Goal: Task Accomplishment & Management: Complete application form

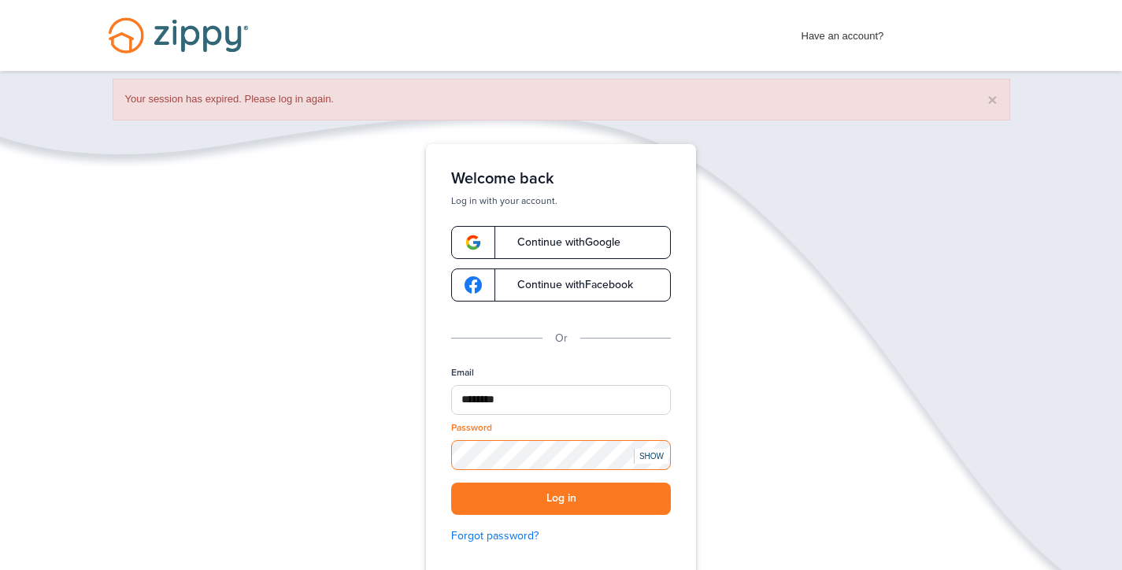
click at [561, 498] on button "Log in" at bounding box center [561, 499] width 220 height 32
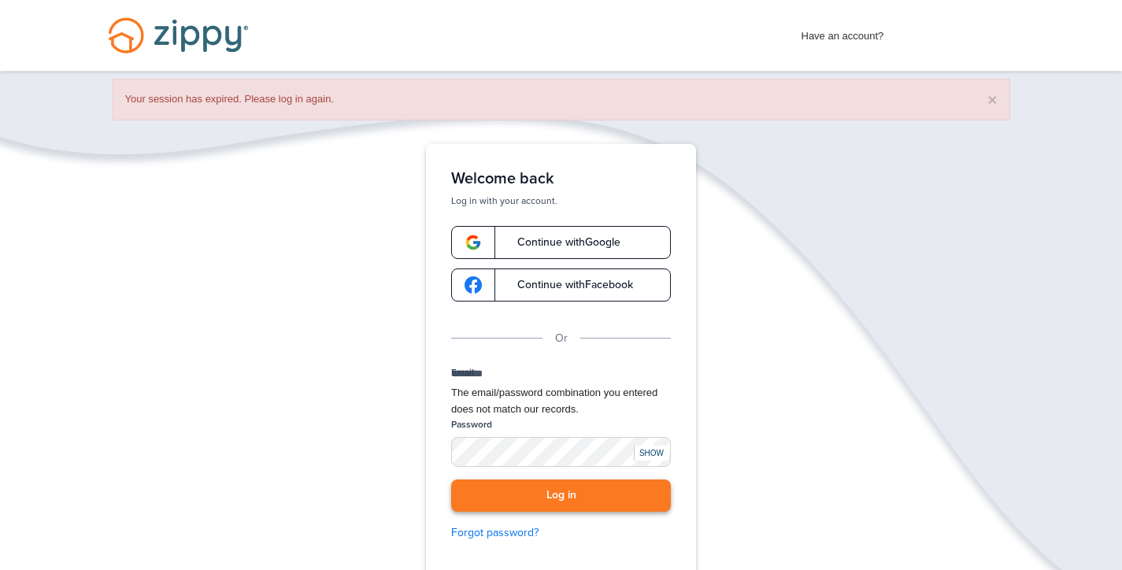
click at [542, 512] on button "Log in" at bounding box center [561, 495] width 220 height 32
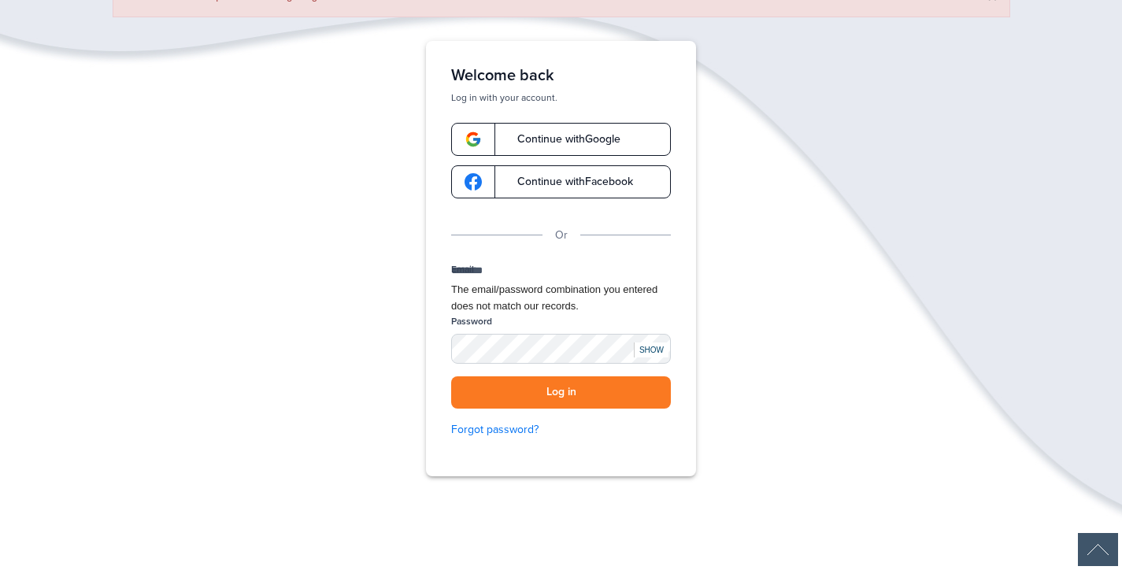
scroll to position [105, 0]
click at [635, 407] on button "Log in" at bounding box center [561, 391] width 220 height 32
click at [653, 356] on div "SHOW" at bounding box center [651, 348] width 35 height 15
click at [566, 281] on input "********" at bounding box center [561, 271] width 220 height 20
type input "*"
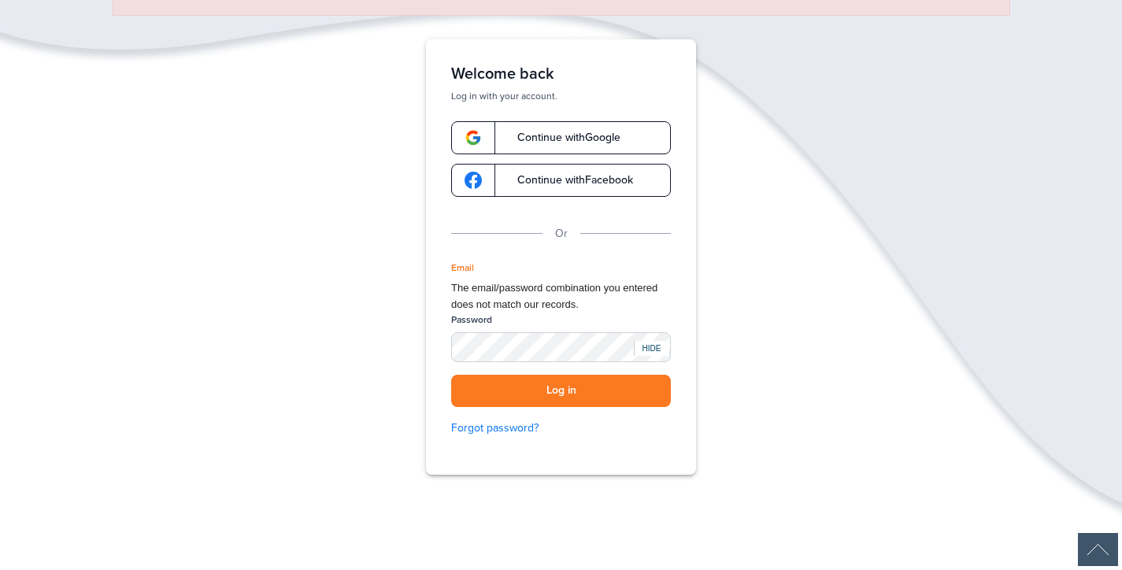
click at [583, 281] on input "Email" at bounding box center [561, 271] width 220 height 20
type input "**********"
click at [536, 407] on button "Log in" at bounding box center [561, 391] width 220 height 32
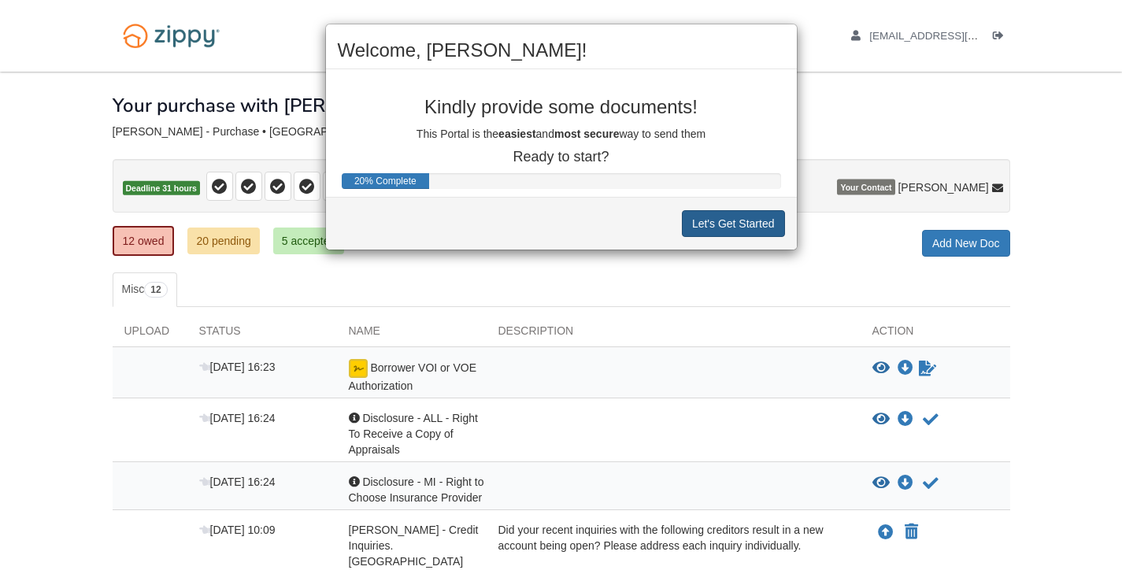
click at [744, 221] on button "Let's Get Started" at bounding box center [733, 223] width 103 height 27
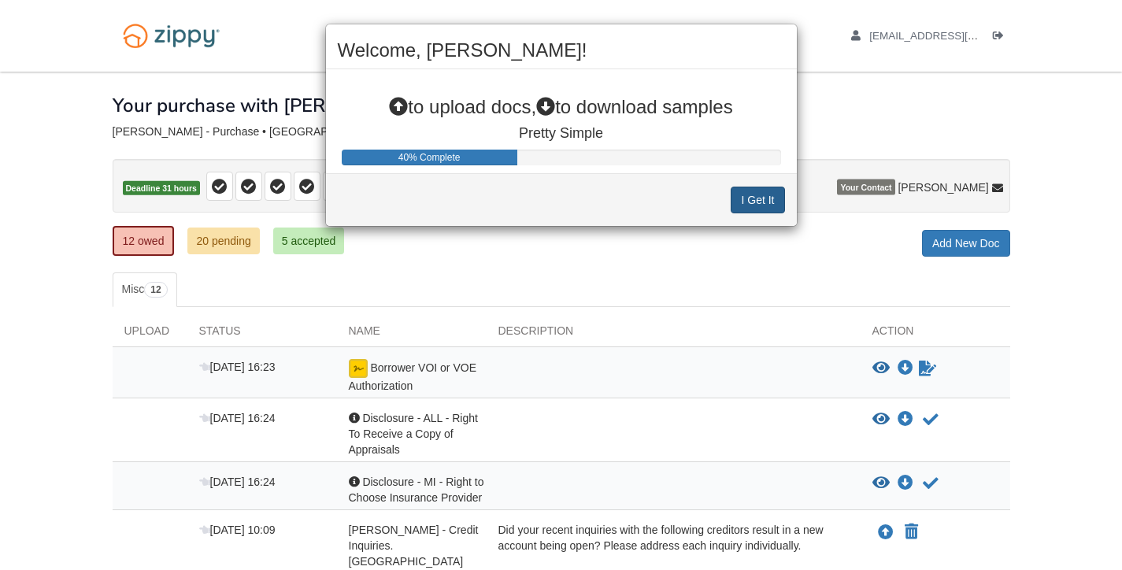
click at [749, 198] on button "I Get It" at bounding box center [758, 200] width 54 height 27
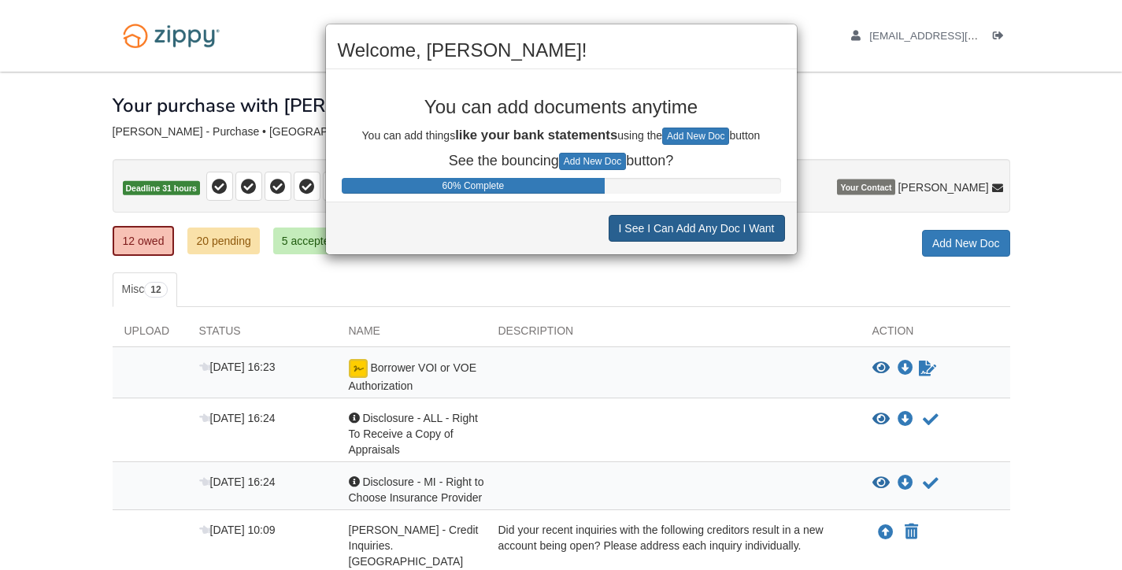
click at [721, 228] on button "I See I Can Add Any Doc I Want" at bounding box center [697, 228] width 176 height 27
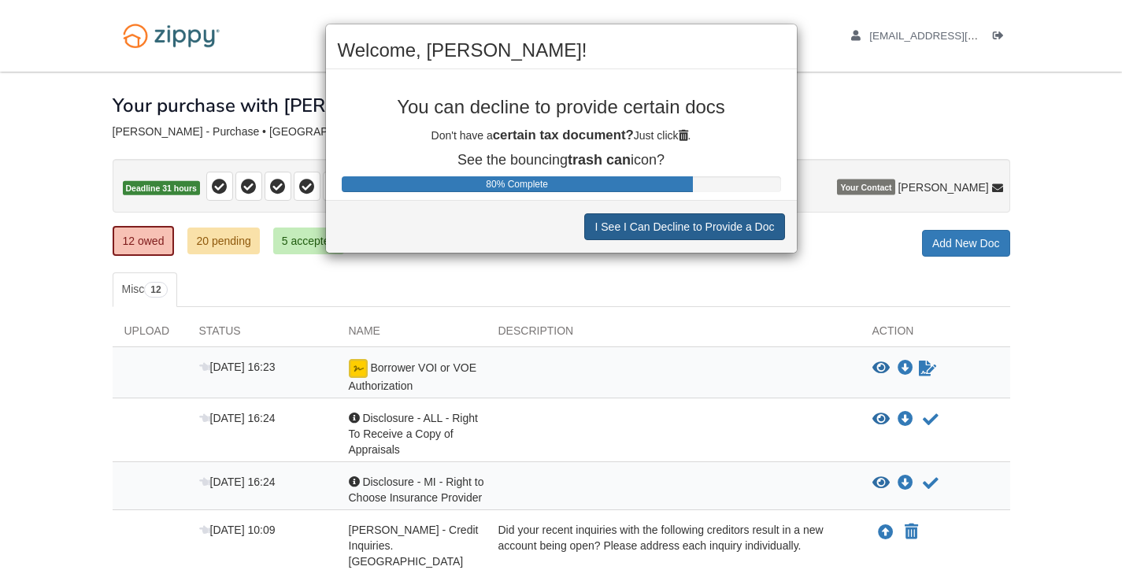
click at [721, 228] on button "I See I Can Decline to Provide a Doc" at bounding box center [684, 226] width 200 height 27
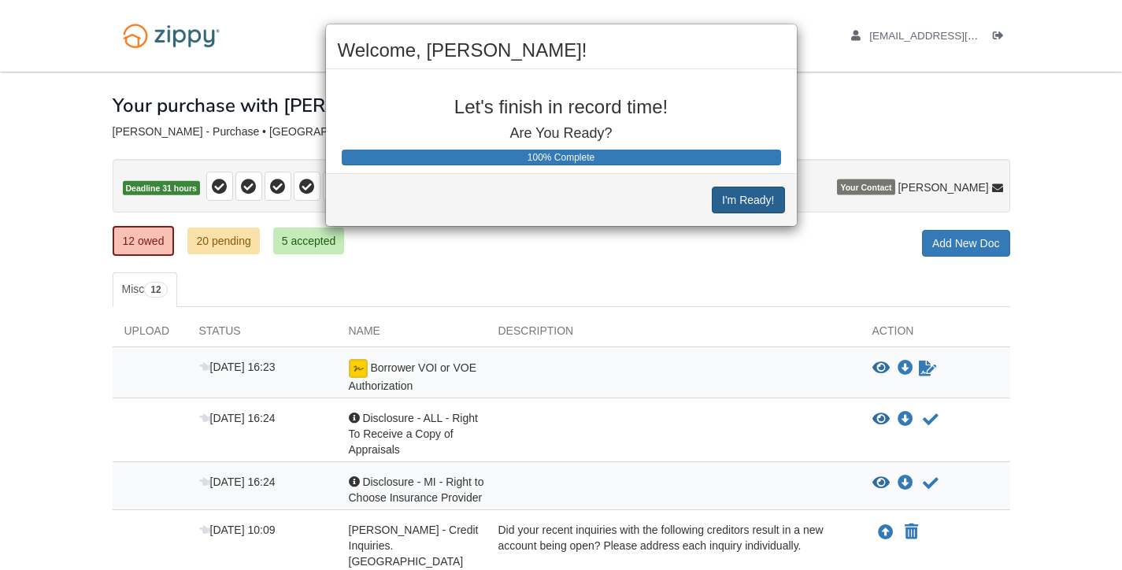
click at [748, 200] on button "I'm Ready!" at bounding box center [748, 200] width 72 height 27
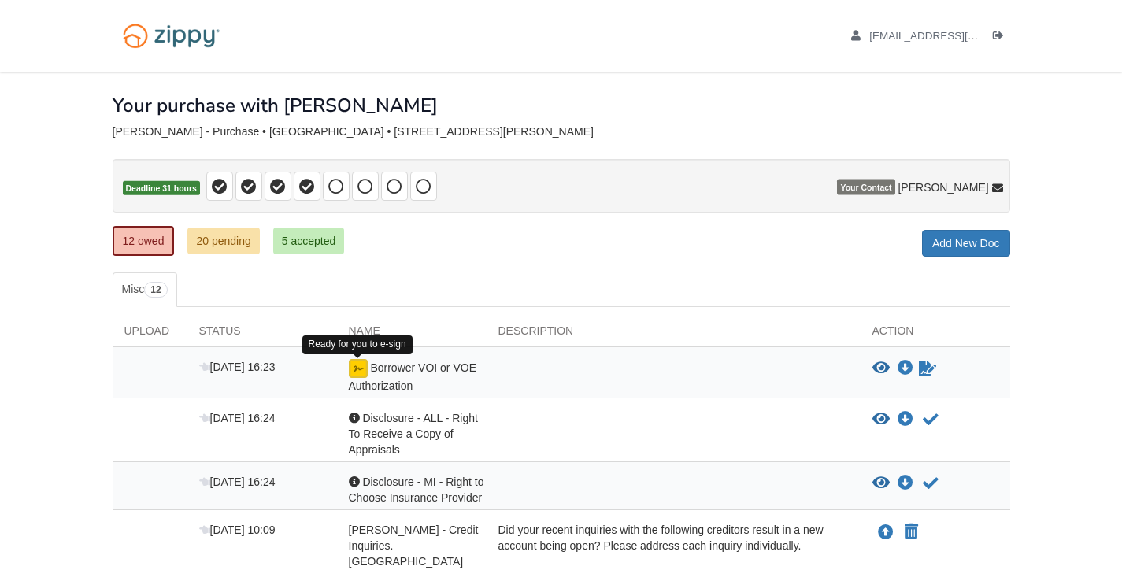
click at [357, 369] on img at bounding box center [358, 368] width 19 height 19
click at [924, 366] on icon "Sign Form" at bounding box center [927, 369] width 17 height 16
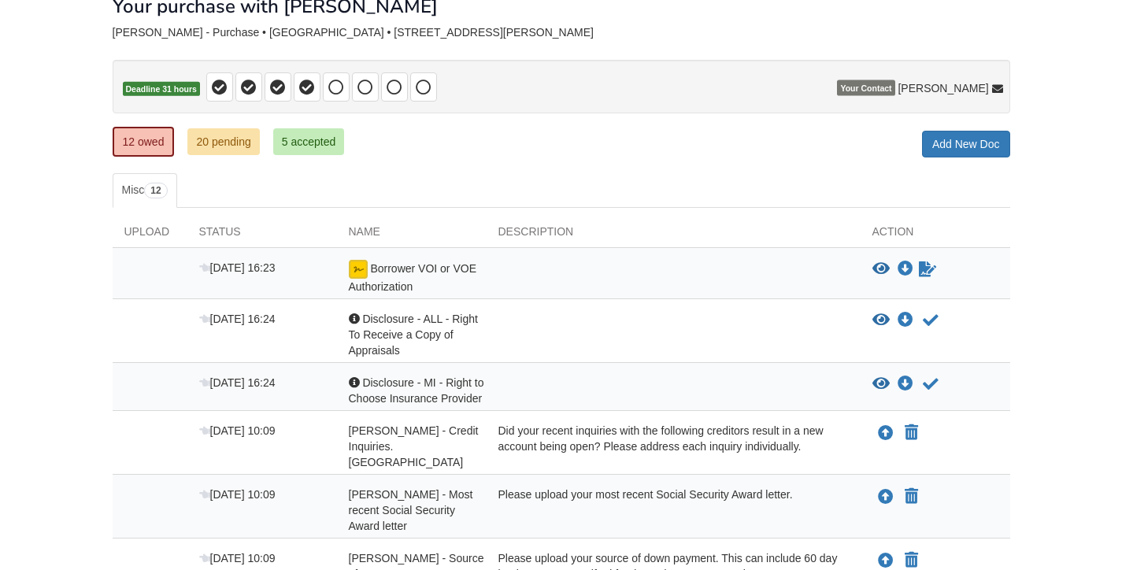
scroll to position [100, 0]
click at [925, 265] on icon "Waiting for your co-borrower to e-sign" at bounding box center [927, 269] width 17 height 16
click at [929, 319] on icon "Acknowledge receipt of document" at bounding box center [931, 320] width 16 height 16
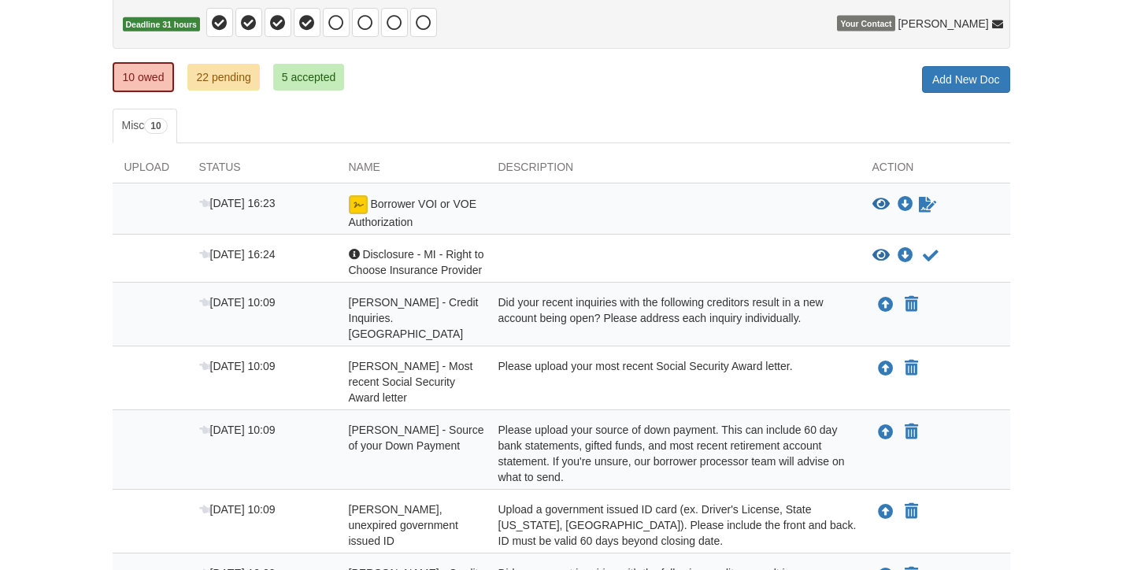
scroll to position [168, 0]
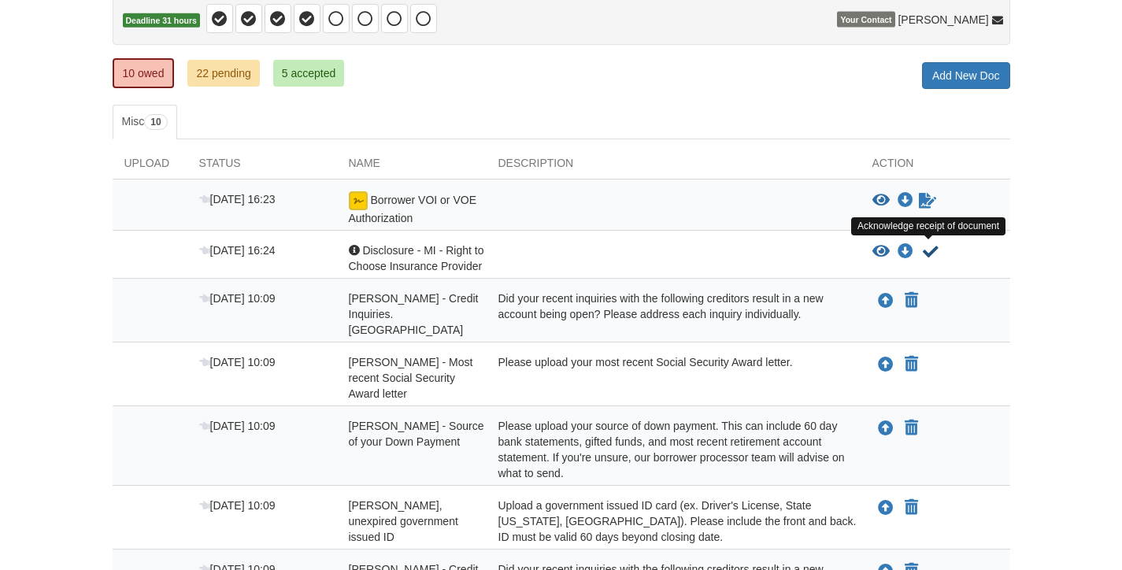
click at [931, 249] on icon "Acknowledge receipt of document" at bounding box center [931, 252] width 16 height 16
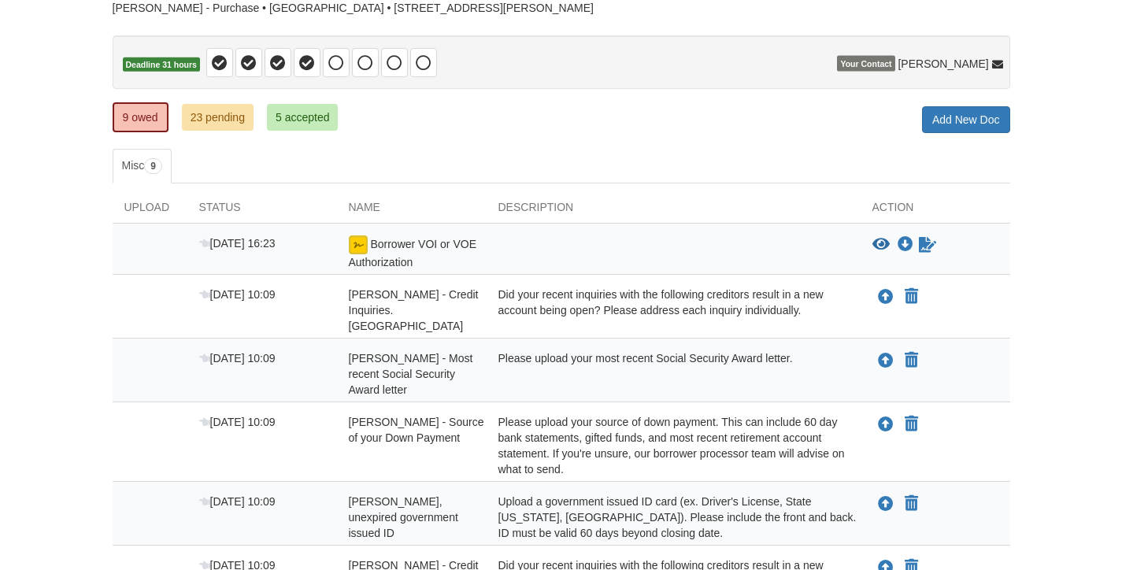
scroll to position [124, 0]
click at [927, 240] on icon "Waiting for your co-borrower to e-sign" at bounding box center [927, 244] width 17 height 16
click at [909, 239] on icon "Download Borrower VOI or VOE Authorization" at bounding box center [905, 244] width 16 height 16
click at [217, 118] on link "23 pending" at bounding box center [218, 116] width 72 height 27
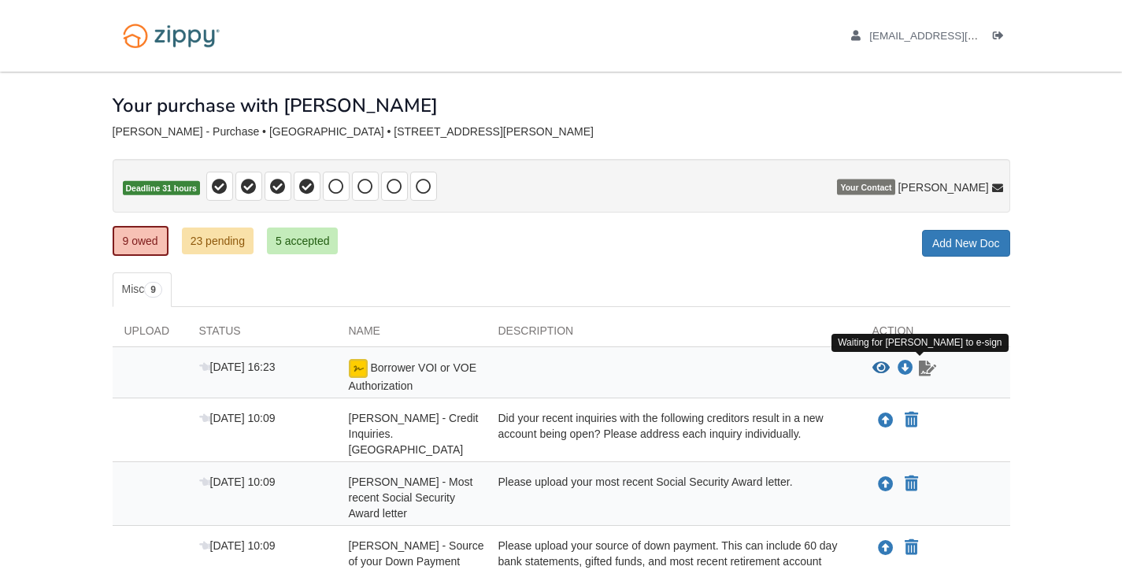
click at [923, 366] on icon "Waiting for your co-borrower to e-sign" at bounding box center [927, 369] width 17 height 16
click at [924, 362] on icon "Waiting for your co-borrower to e-sign" at bounding box center [927, 369] width 17 height 16
click at [925, 364] on icon "Waiting for your co-borrower to e-sign" at bounding box center [927, 369] width 17 height 16
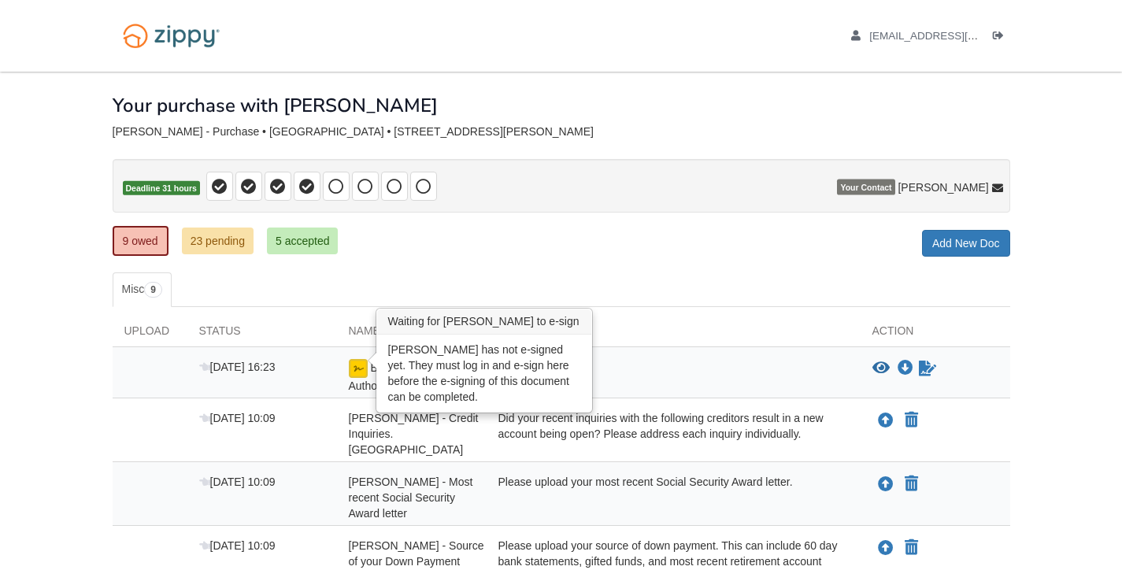
click at [357, 365] on img at bounding box center [358, 368] width 19 height 19
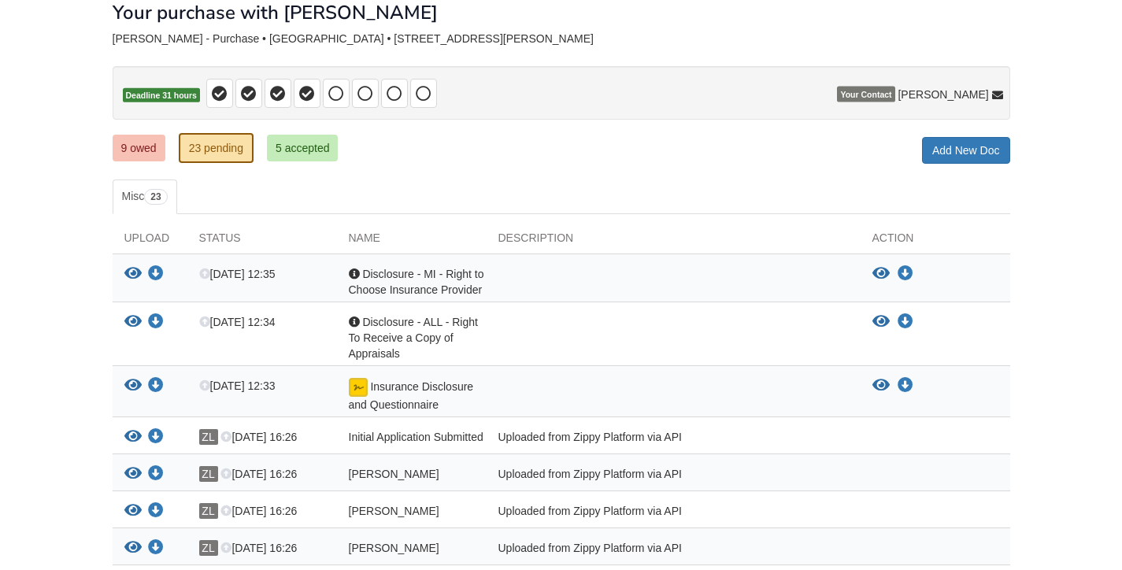
scroll to position [98, 0]
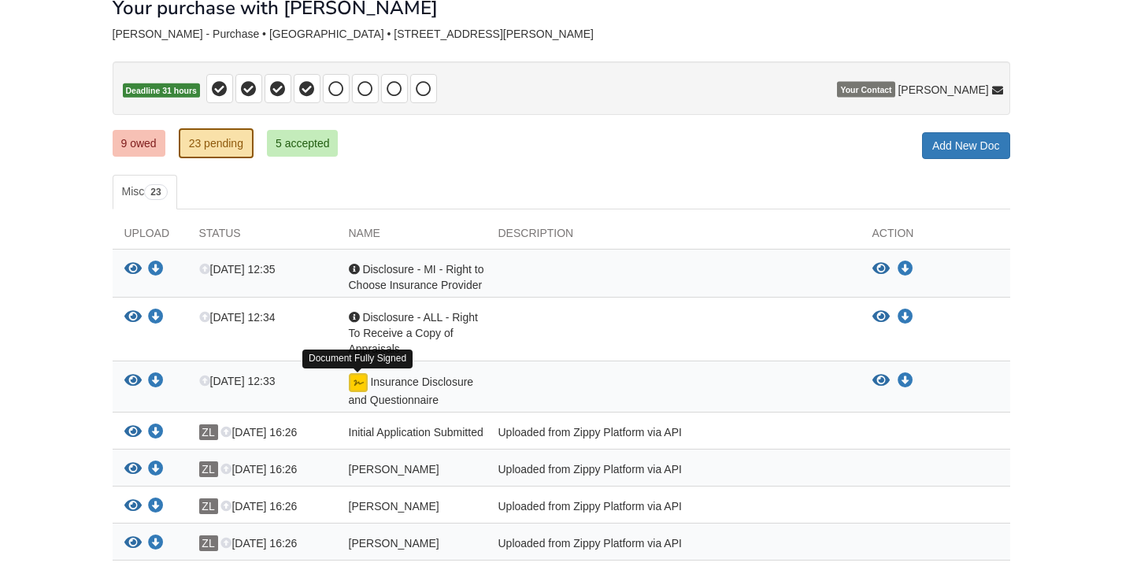
click at [353, 383] on img at bounding box center [358, 382] width 19 height 19
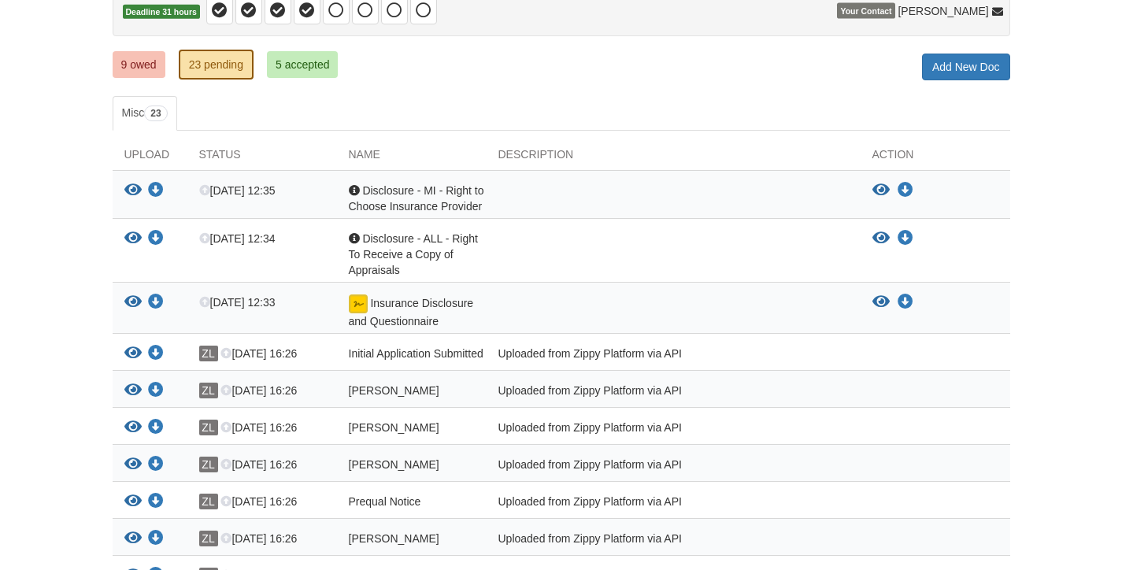
scroll to position [174, 0]
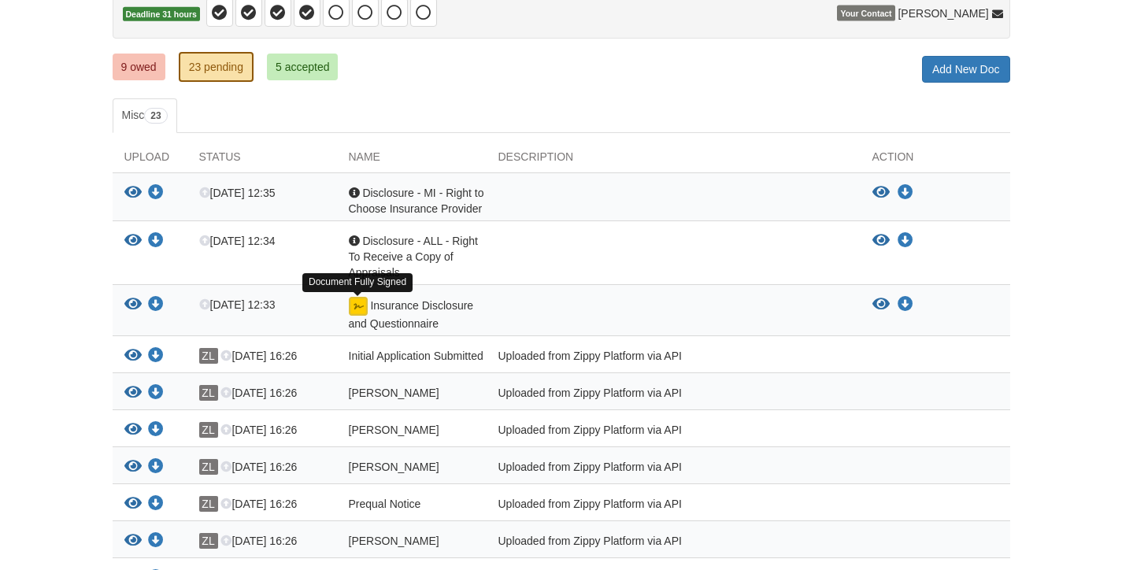
click at [358, 302] on img at bounding box center [358, 306] width 19 height 19
click at [128, 195] on icon "View Disclosure - MI - Right to Choose Insurance Provider" at bounding box center [132, 193] width 17 height 16
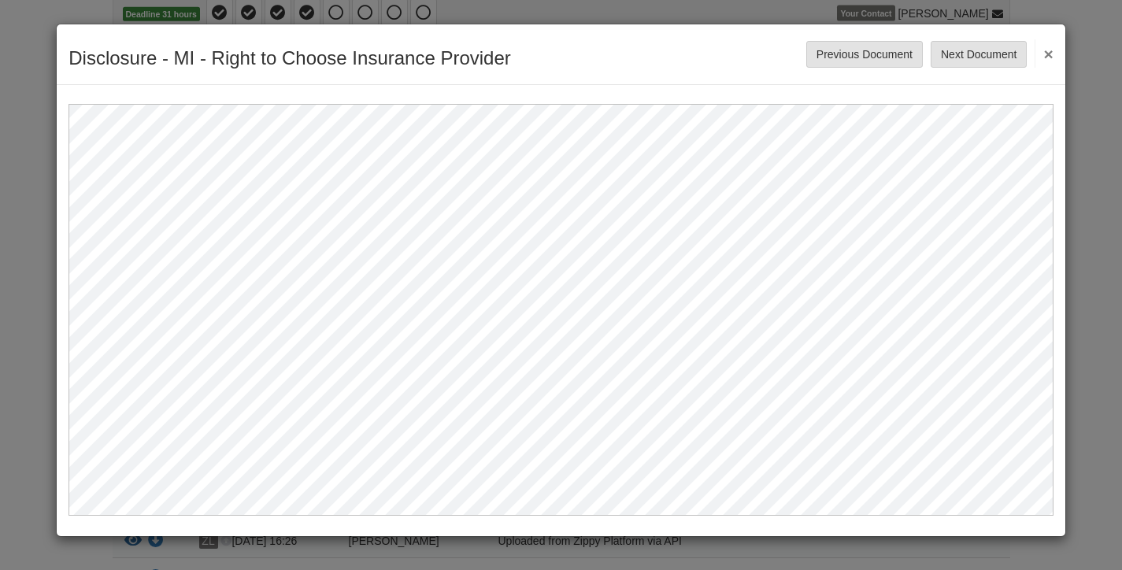
scroll to position [0, 0]
click at [971, 52] on button "Next Document" at bounding box center [979, 54] width 96 height 27
click at [971, 53] on button "Next Document" at bounding box center [979, 54] width 96 height 27
click at [977, 59] on button "Next Document" at bounding box center [979, 54] width 96 height 27
click at [979, 57] on button "Next Document" at bounding box center [979, 54] width 96 height 27
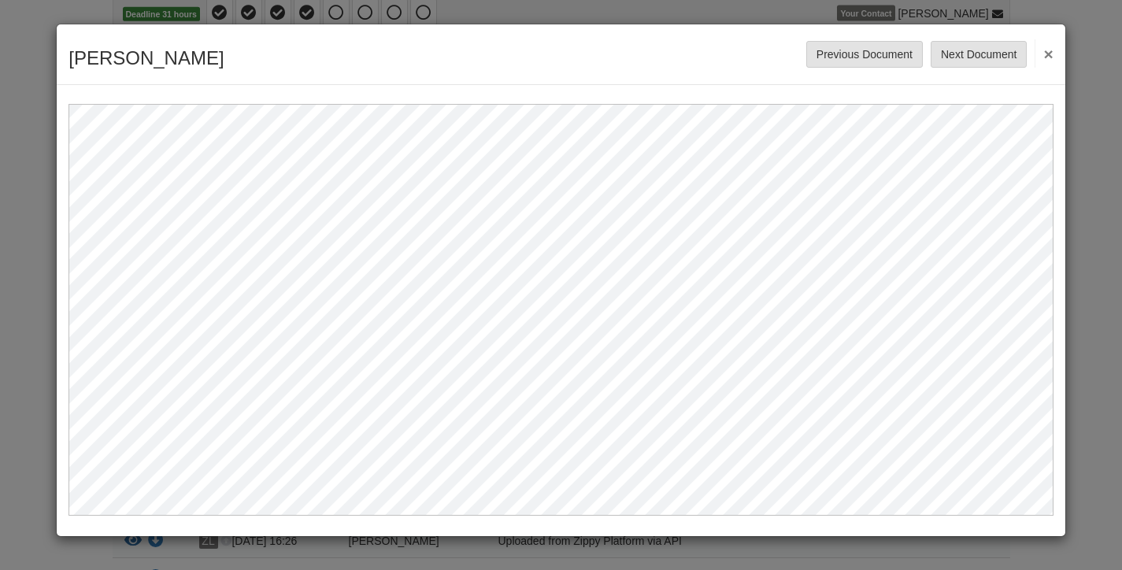
click at [979, 57] on button "Next Document" at bounding box center [979, 54] width 96 height 27
click at [969, 57] on button "Next Document" at bounding box center [979, 54] width 96 height 27
click at [975, 52] on button "Next Document" at bounding box center [979, 54] width 96 height 27
click at [985, 56] on button "Next Document" at bounding box center [979, 54] width 96 height 27
click at [988, 54] on button "Next Document" at bounding box center [979, 54] width 96 height 27
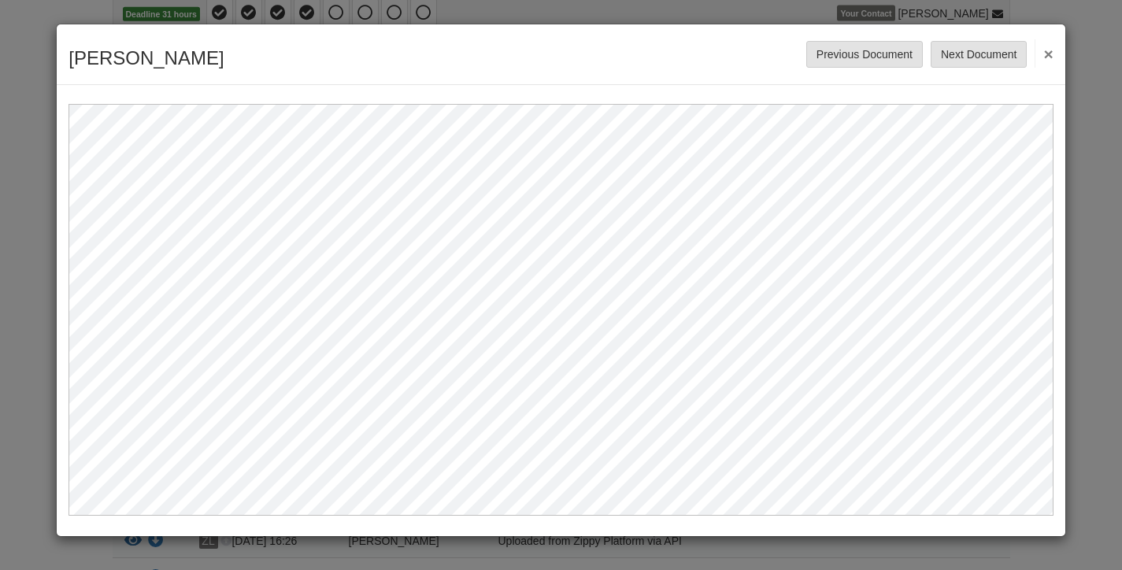
click at [989, 54] on button "Next Document" at bounding box center [979, 54] width 96 height 27
click at [990, 54] on button "Next Document" at bounding box center [979, 54] width 96 height 27
click at [904, 50] on button "Previous Document" at bounding box center [864, 54] width 117 height 27
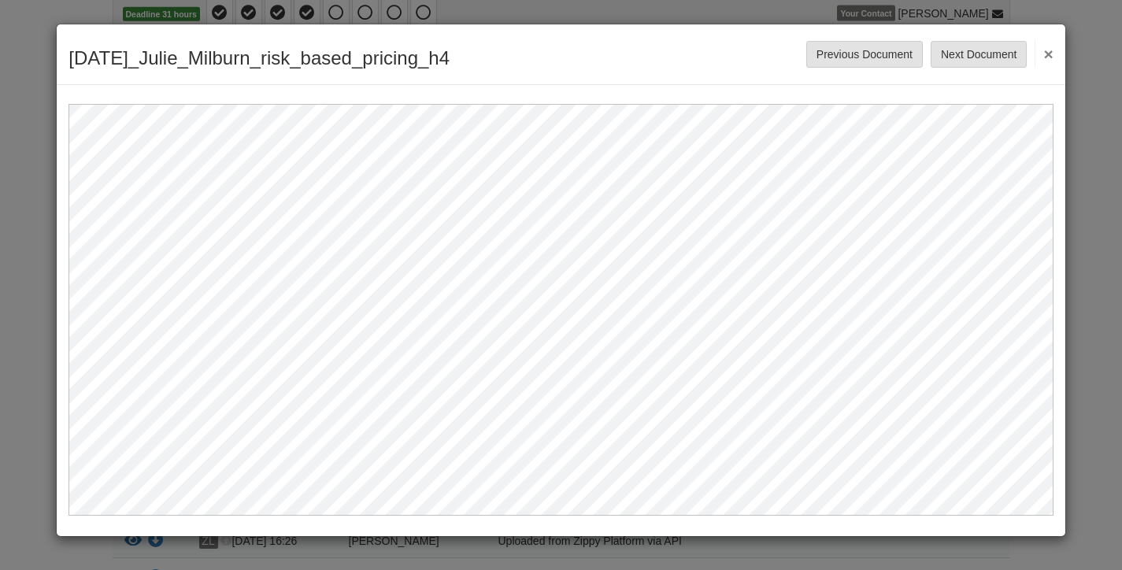
click at [870, 51] on button "Previous Document" at bounding box center [864, 54] width 117 height 27
click at [966, 65] on button "Next Document" at bounding box center [979, 54] width 96 height 27
click at [967, 53] on button "Next Document" at bounding box center [979, 54] width 96 height 27
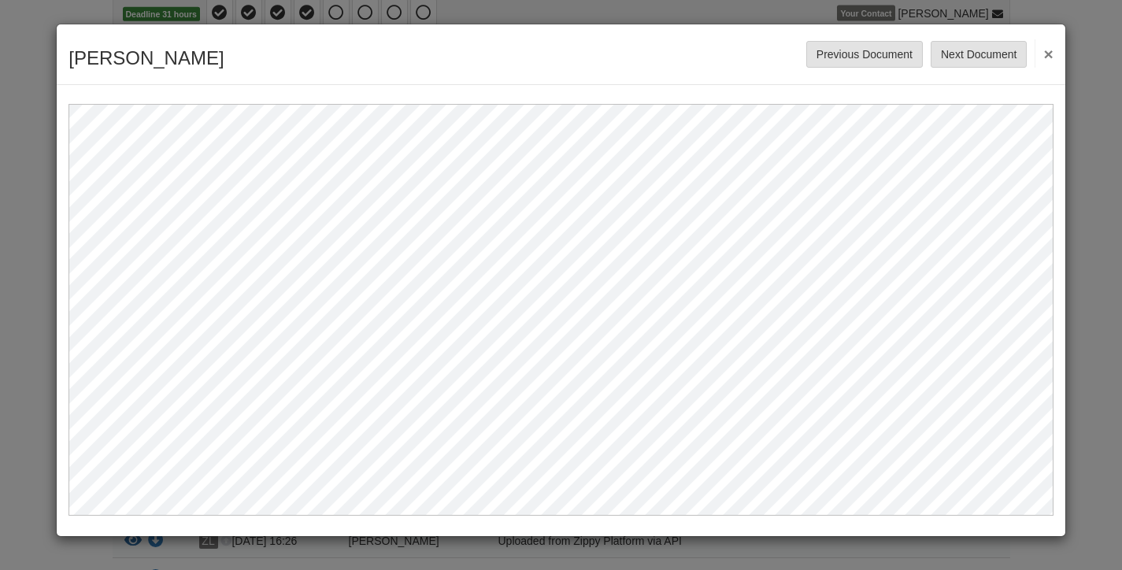
click at [967, 53] on button "Next Document" at bounding box center [979, 54] width 96 height 27
click at [958, 47] on button "Next Document" at bounding box center [979, 54] width 96 height 27
click at [966, 53] on button "Next Document" at bounding box center [979, 54] width 96 height 27
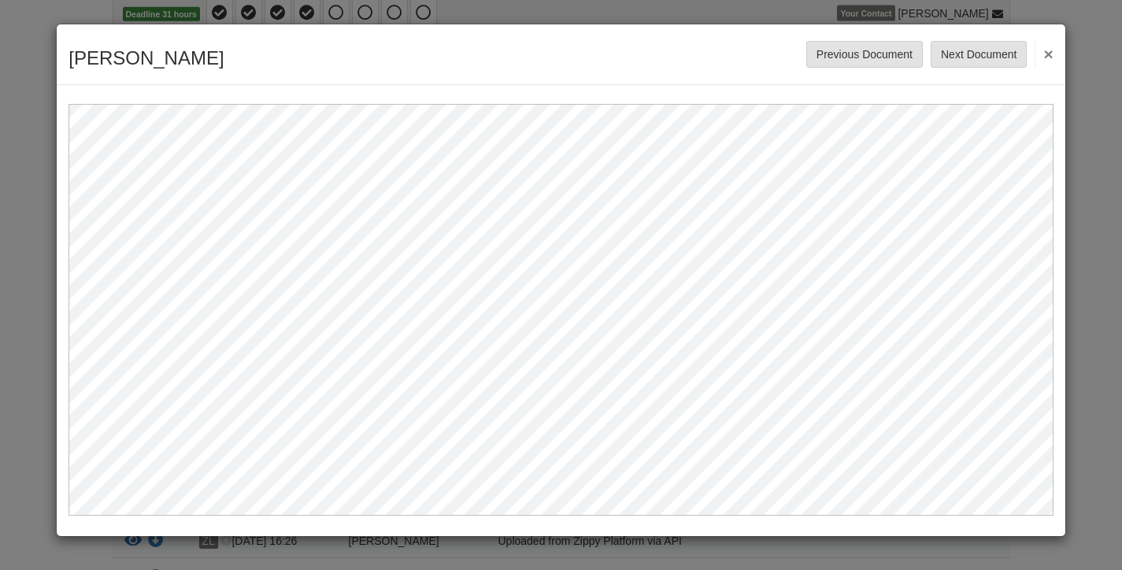
click at [966, 53] on button "Next Document" at bounding box center [979, 54] width 96 height 27
click at [995, 52] on button "Next Document" at bounding box center [979, 54] width 96 height 27
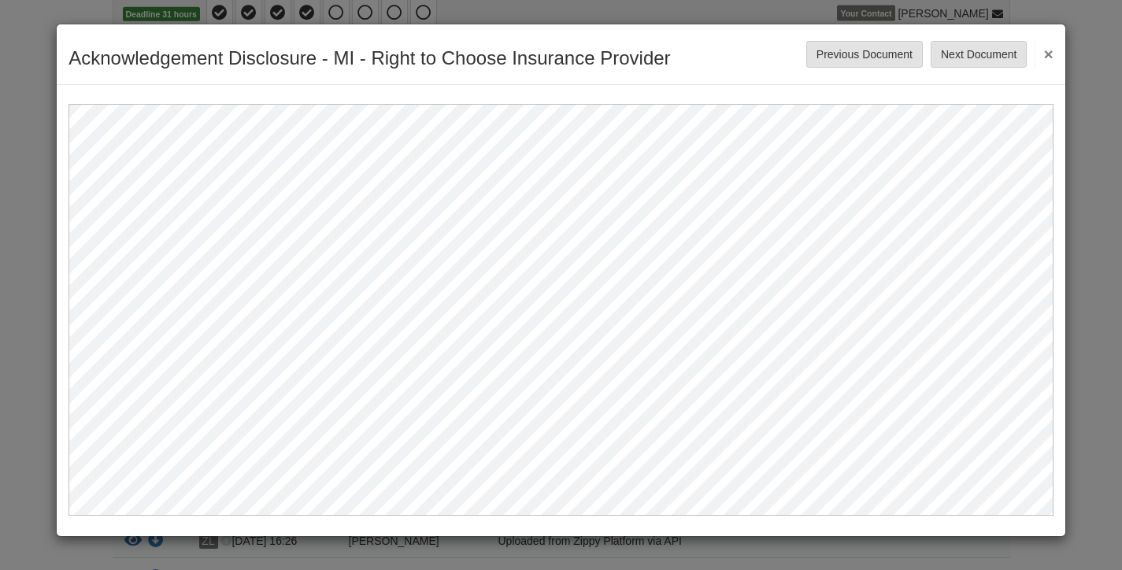
click at [995, 52] on button "Next Document" at bounding box center [979, 54] width 96 height 27
click at [995, 53] on button "Next Document" at bounding box center [979, 54] width 96 height 27
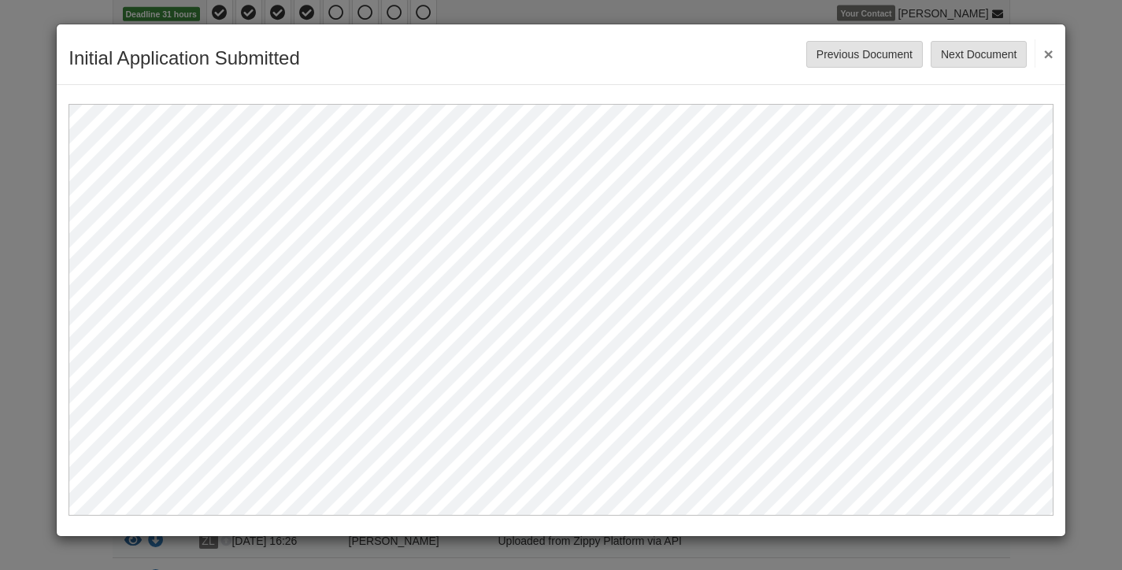
click at [995, 53] on button "Next Document" at bounding box center [979, 54] width 96 height 27
click at [995, 51] on button "Next Document" at bounding box center [979, 54] width 96 height 27
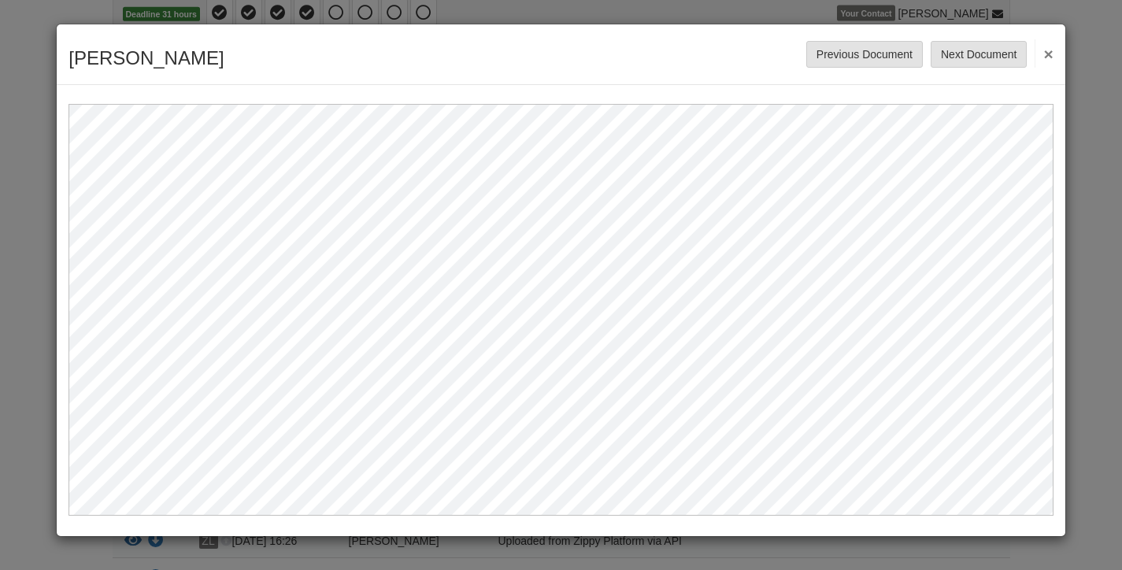
click at [995, 51] on button "Next Document" at bounding box center [979, 54] width 96 height 27
click at [974, 52] on button "Next Document" at bounding box center [979, 54] width 96 height 27
click at [974, 53] on button "Next Document" at bounding box center [979, 54] width 96 height 27
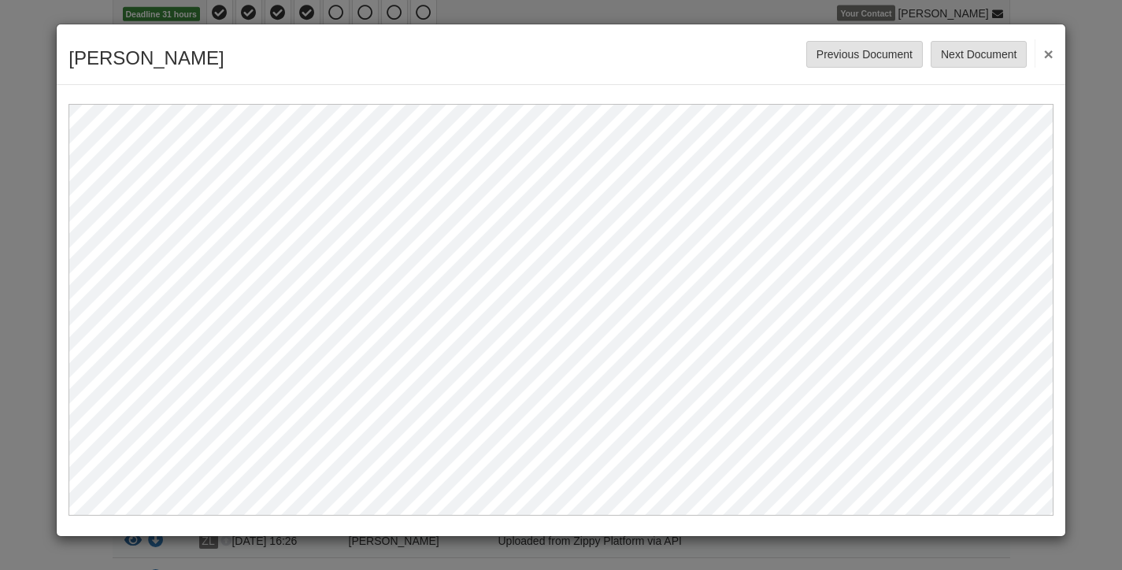
click at [1050, 53] on button "×" at bounding box center [1043, 53] width 18 height 28
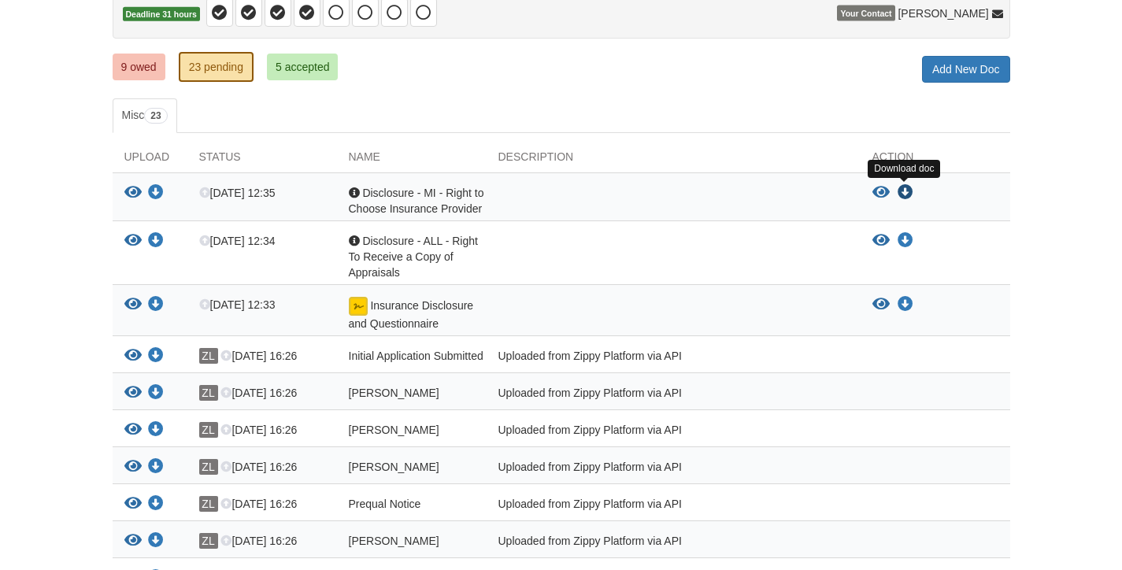
click at [907, 191] on icon "Download Disclosure - MI - Right to Choose Insurance Provider" at bounding box center [905, 193] width 16 height 16
click at [903, 239] on icon "Download Disclosure - ALL - Right To Receive a Copy of Appraisals" at bounding box center [905, 241] width 16 height 16
click at [905, 302] on icon "Download Insurance Disclosure and Questionnaire" at bounding box center [905, 305] width 16 height 16
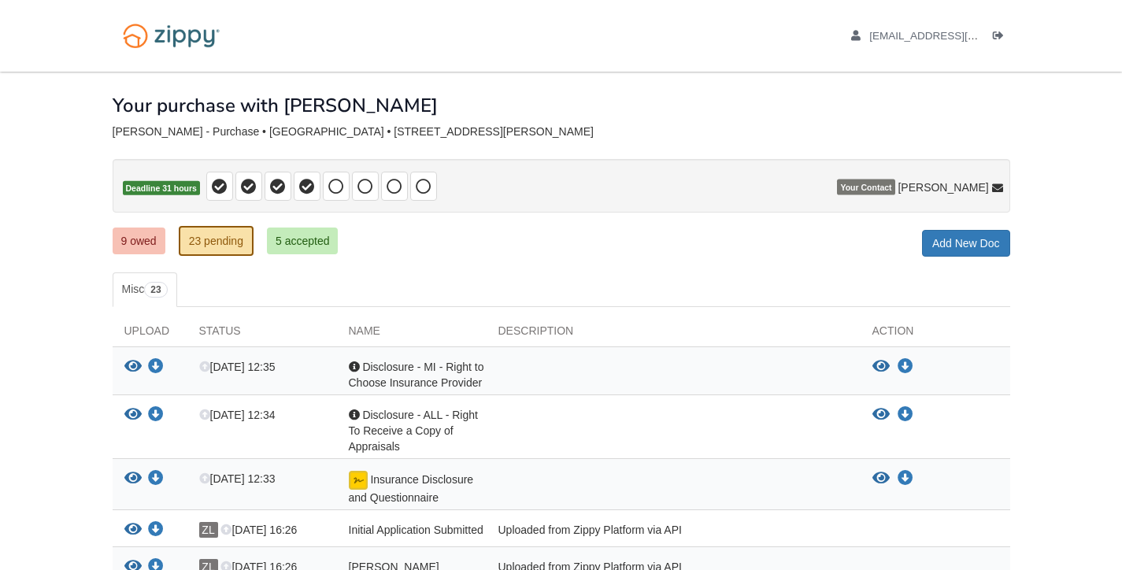
click at [298, 246] on link "5 accepted" at bounding box center [303, 241] width 72 height 27
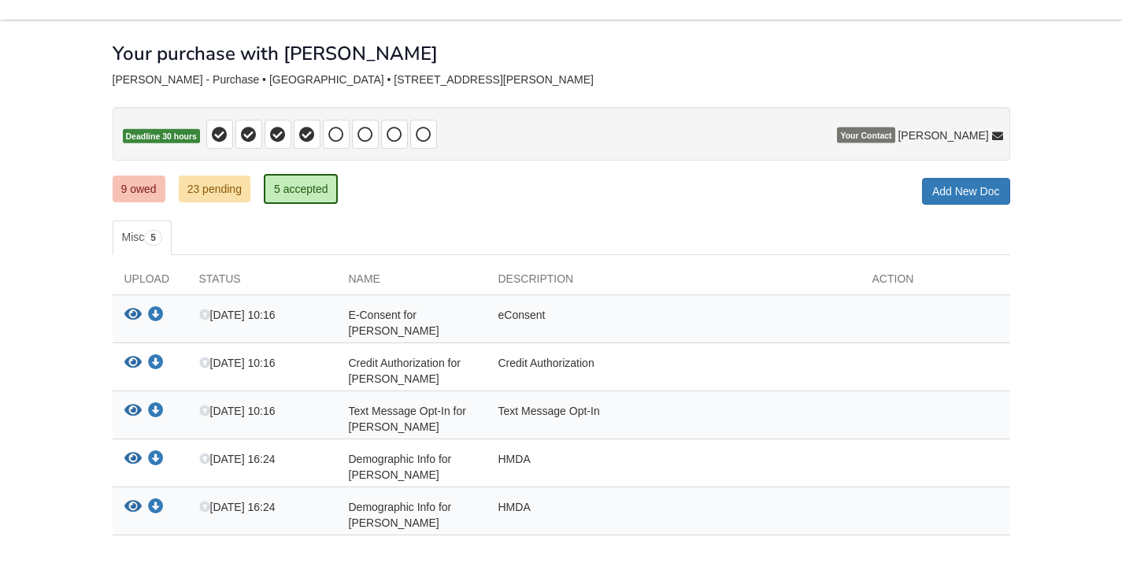
scroll to position [52, 0]
click at [136, 184] on link "9 owed" at bounding box center [139, 189] width 53 height 27
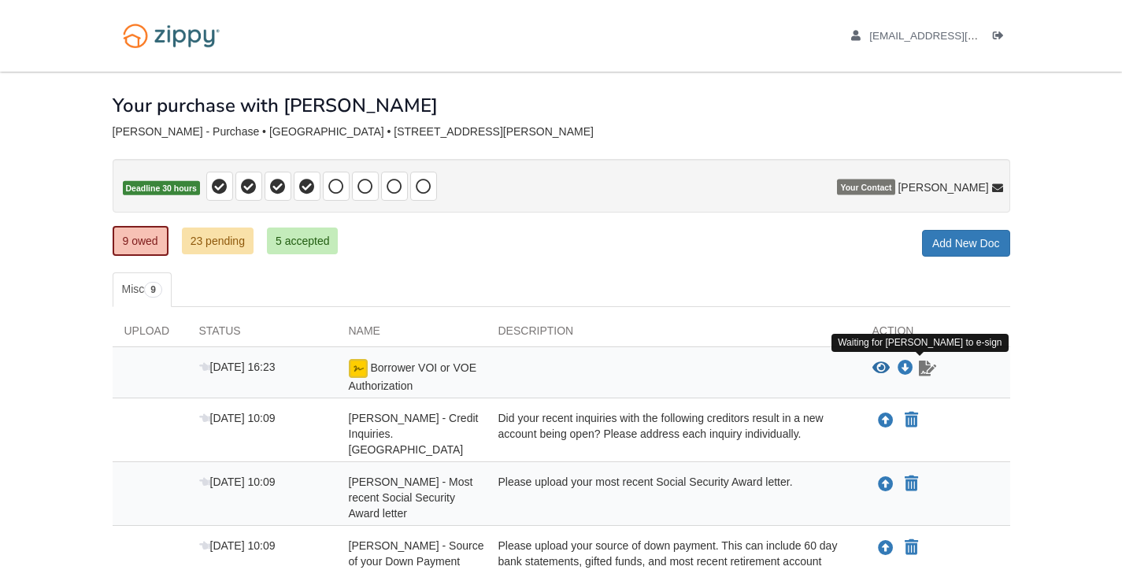
click at [925, 365] on icon "Waiting for your co-borrower to e-sign" at bounding box center [927, 369] width 17 height 16
click at [922, 368] on icon "Waiting for your co-borrower to e-sign" at bounding box center [927, 369] width 17 height 16
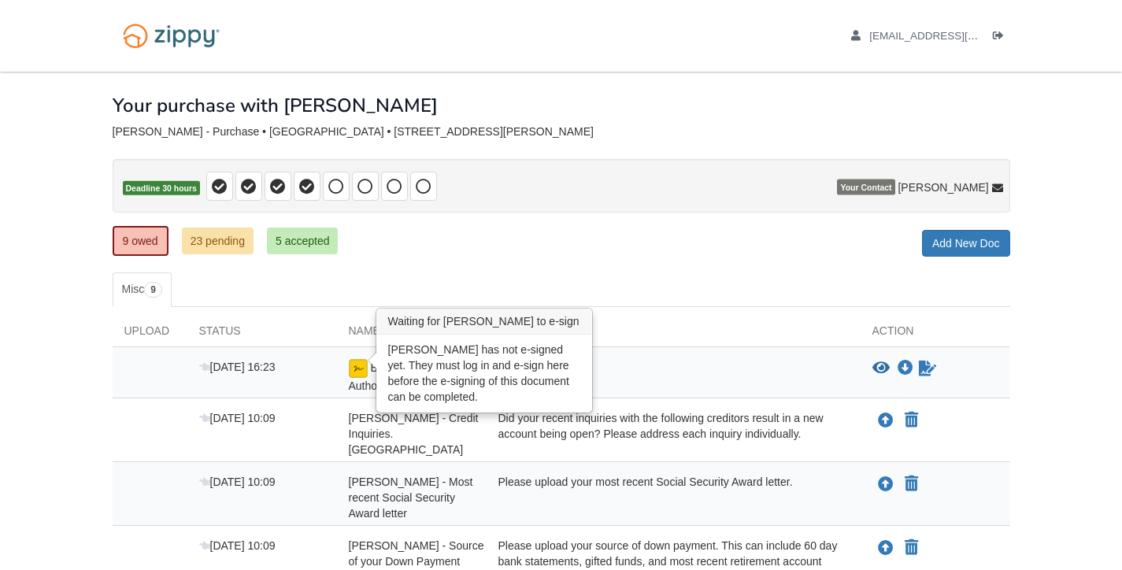
click at [357, 366] on img at bounding box center [358, 368] width 19 height 19
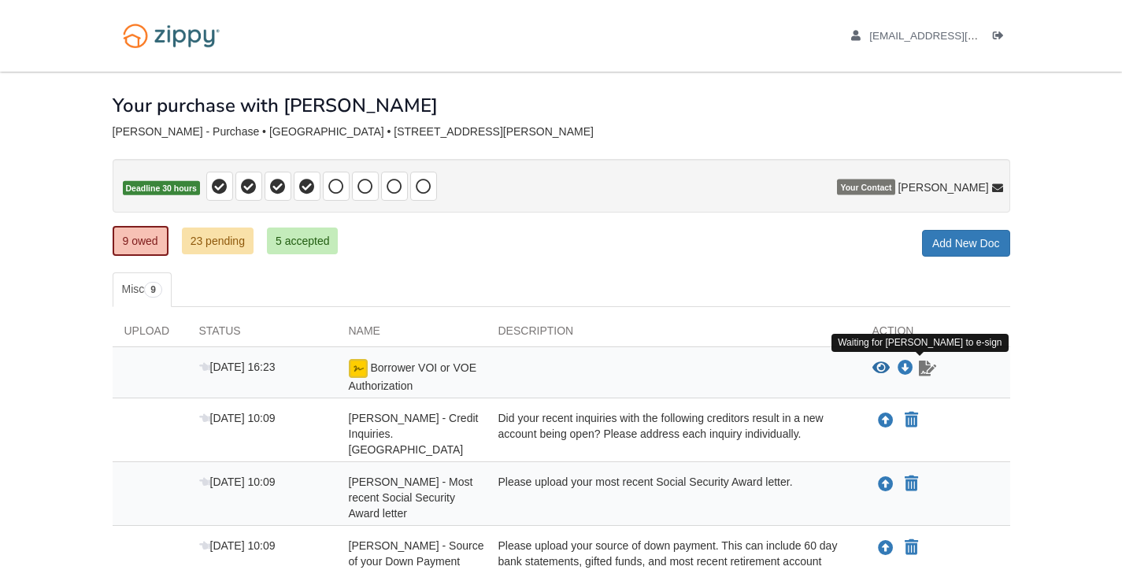
click at [925, 363] on icon "Waiting for your co-borrower to e-sign" at bounding box center [927, 369] width 17 height 16
